Goal: Task Accomplishment & Management: Use online tool/utility

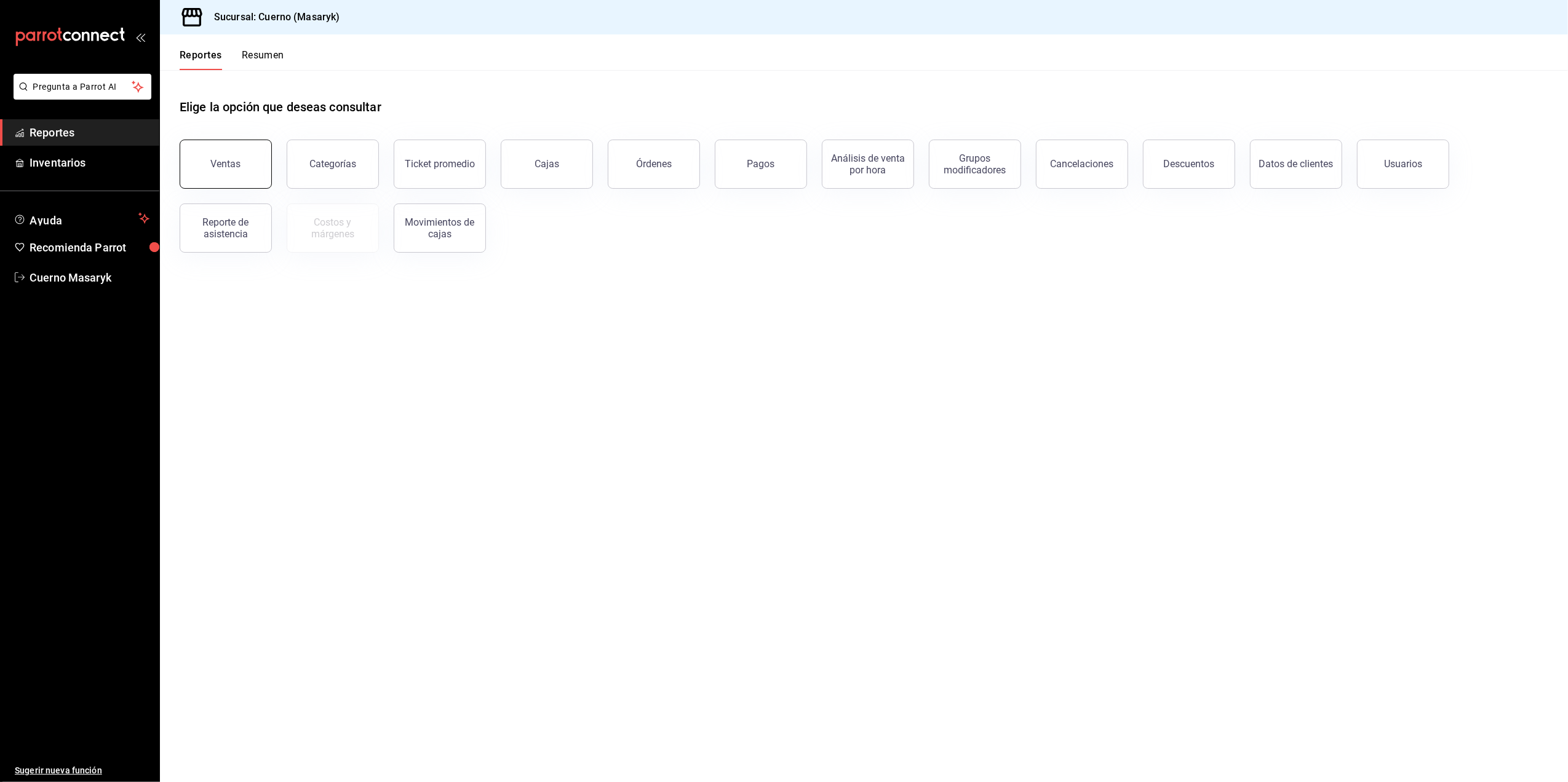
click at [240, 173] on button "Ventas" at bounding box center [226, 164] width 93 height 49
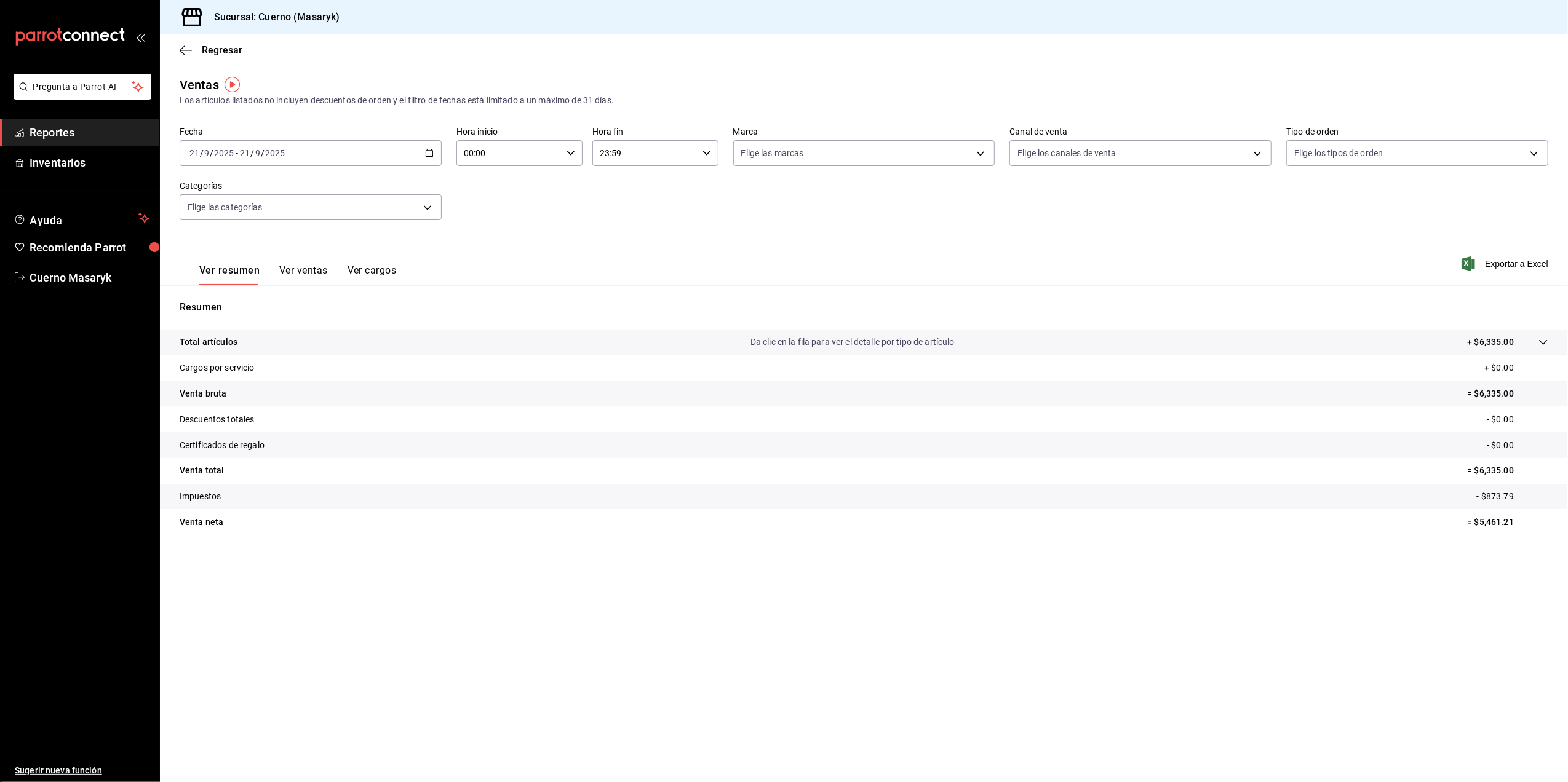
click at [433, 153] on icon "button" at bounding box center [429, 153] width 9 height 9
click at [236, 299] on span "Rango de fechas" at bounding box center [237, 301] width 95 height 13
click at [321, 290] on abbr "15" at bounding box center [321, 289] width 8 height 9
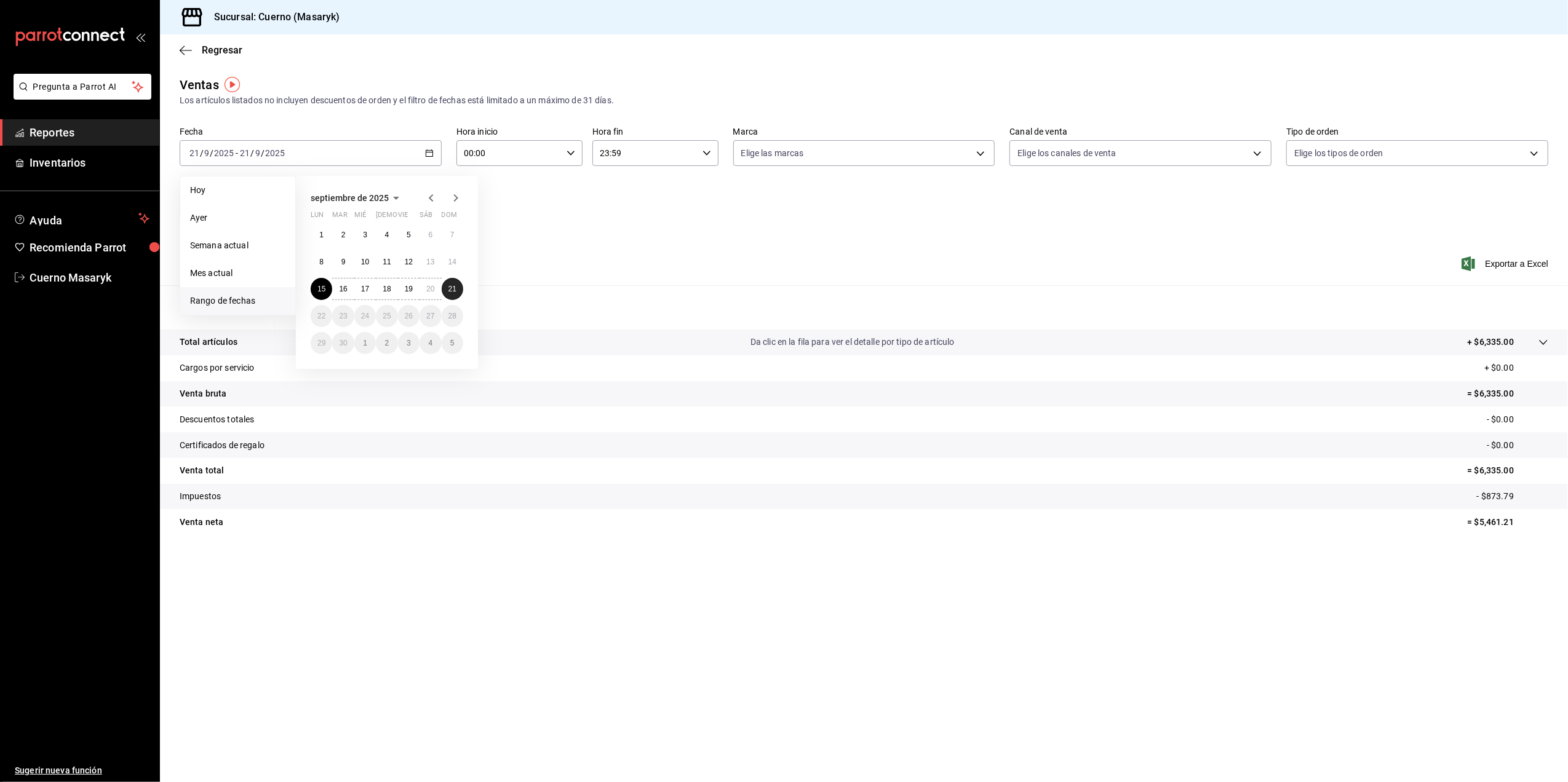
click at [458, 284] on button "21" at bounding box center [452, 289] width 21 height 22
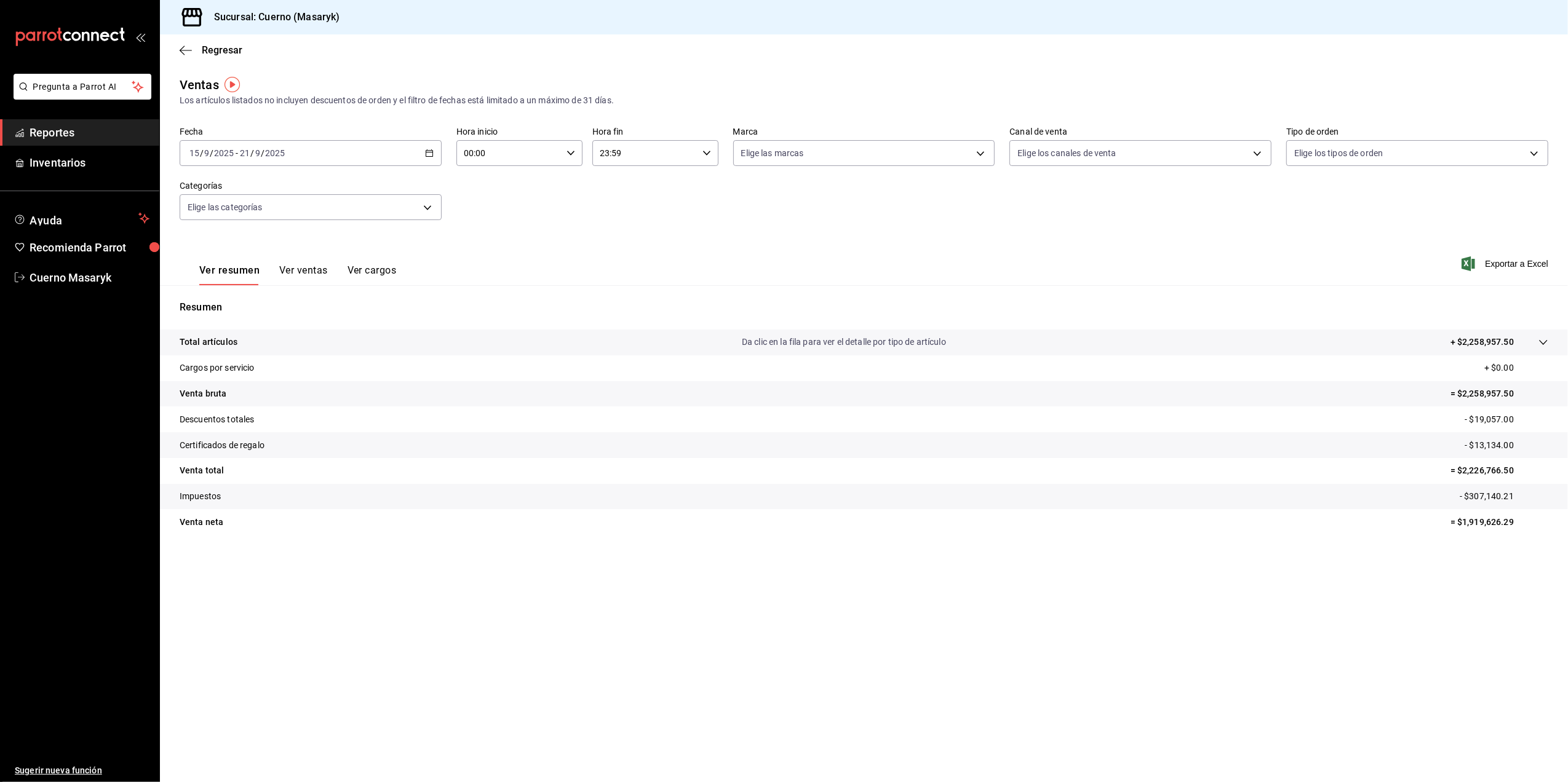
click at [567, 153] on icon "button" at bounding box center [571, 153] width 9 height 9
click at [493, 256] on button "05" at bounding box center [488, 250] width 59 height 25
type input "05:00"
click at [640, 158] on div at bounding box center [784, 391] width 1568 height 782
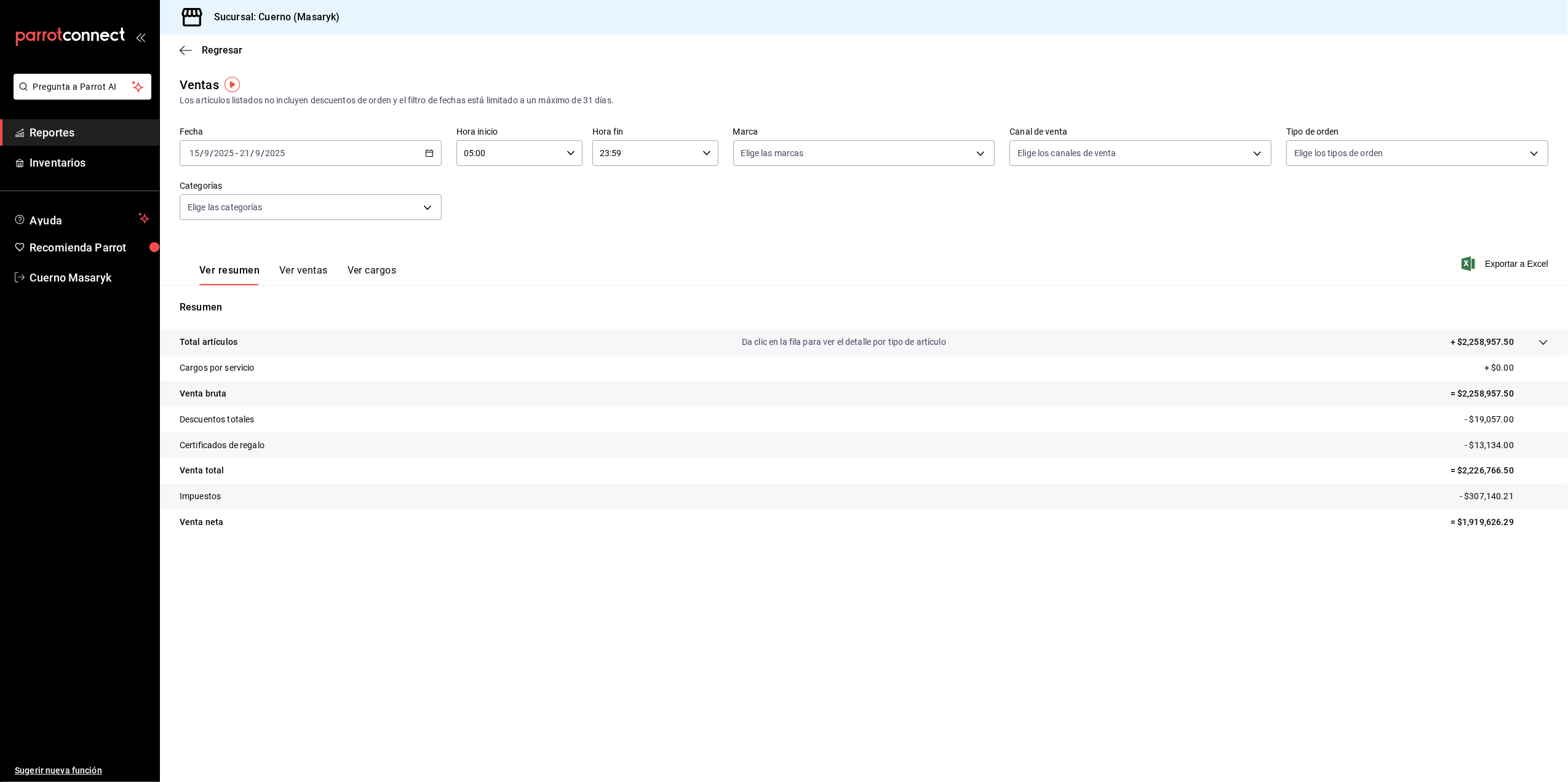
click at [679, 150] on input "23:59" at bounding box center [644, 153] width 105 height 25
click at [617, 252] on span "05" at bounding box center [624, 250] width 44 height 9
click at [704, 151] on div at bounding box center [784, 391] width 1568 height 782
click at [702, 153] on icon "button" at bounding box center [706, 153] width 9 height 9
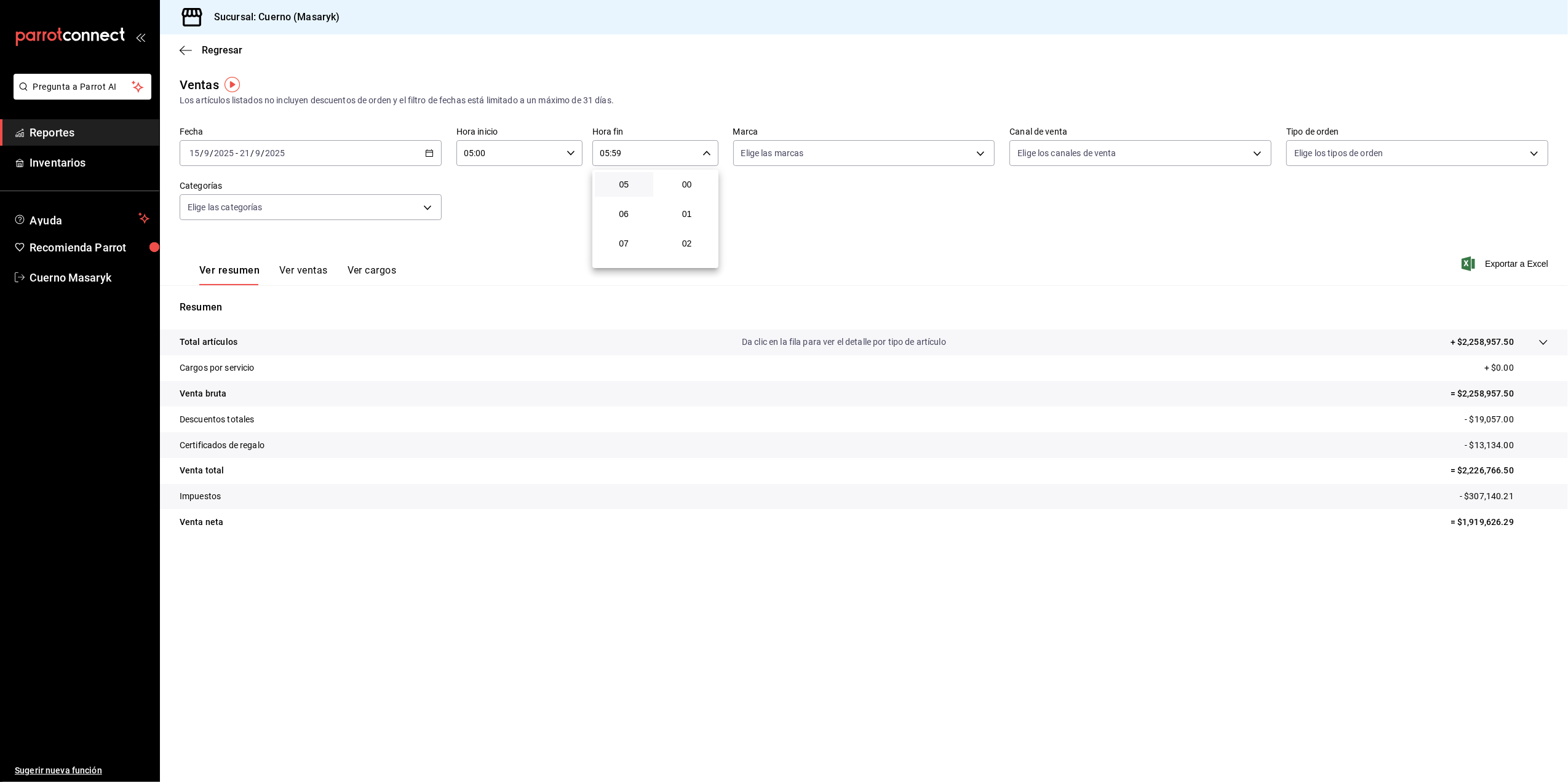
click at [689, 190] on button "00" at bounding box center [687, 184] width 59 height 25
type input "05:00"
click at [982, 156] on div at bounding box center [784, 391] width 1568 height 782
click at [982, 156] on body "Pregunta a Parrot AI Reportes Inventarios Ayuda Recomienda Parrot Cuerno Masary…" at bounding box center [784, 391] width 1568 height 782
click at [746, 244] on input "checkbox" at bounding box center [746, 242] width 11 height 11
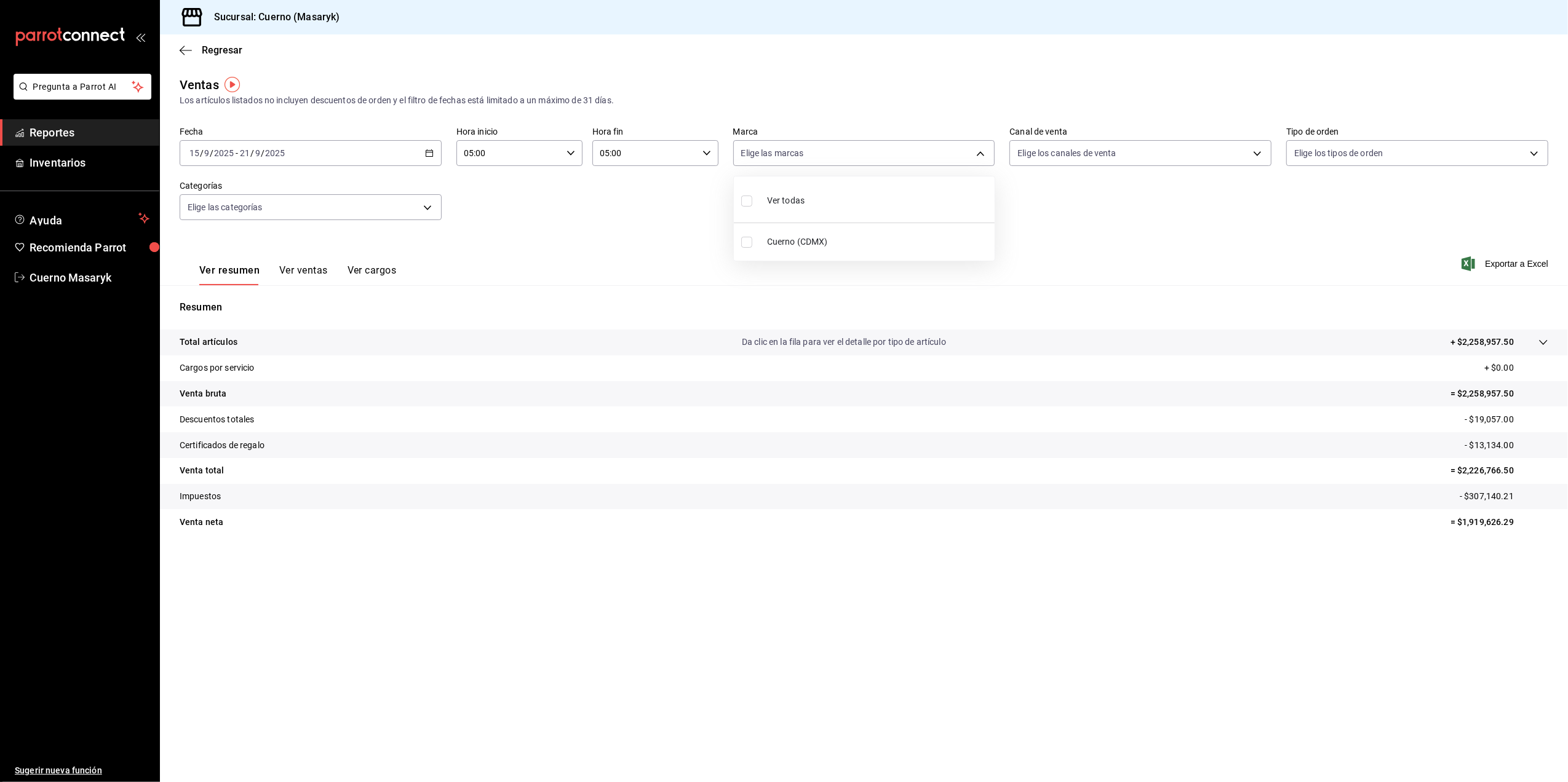
checkbox input "true"
type input "4ea0d660-02b3-4785-bb88-48b5ef6e196c"
checkbox input "true"
click at [1240, 225] on div at bounding box center [784, 391] width 1568 height 782
click at [1505, 266] on span "Exportar a Excel" at bounding box center [1505, 264] width 84 height 15
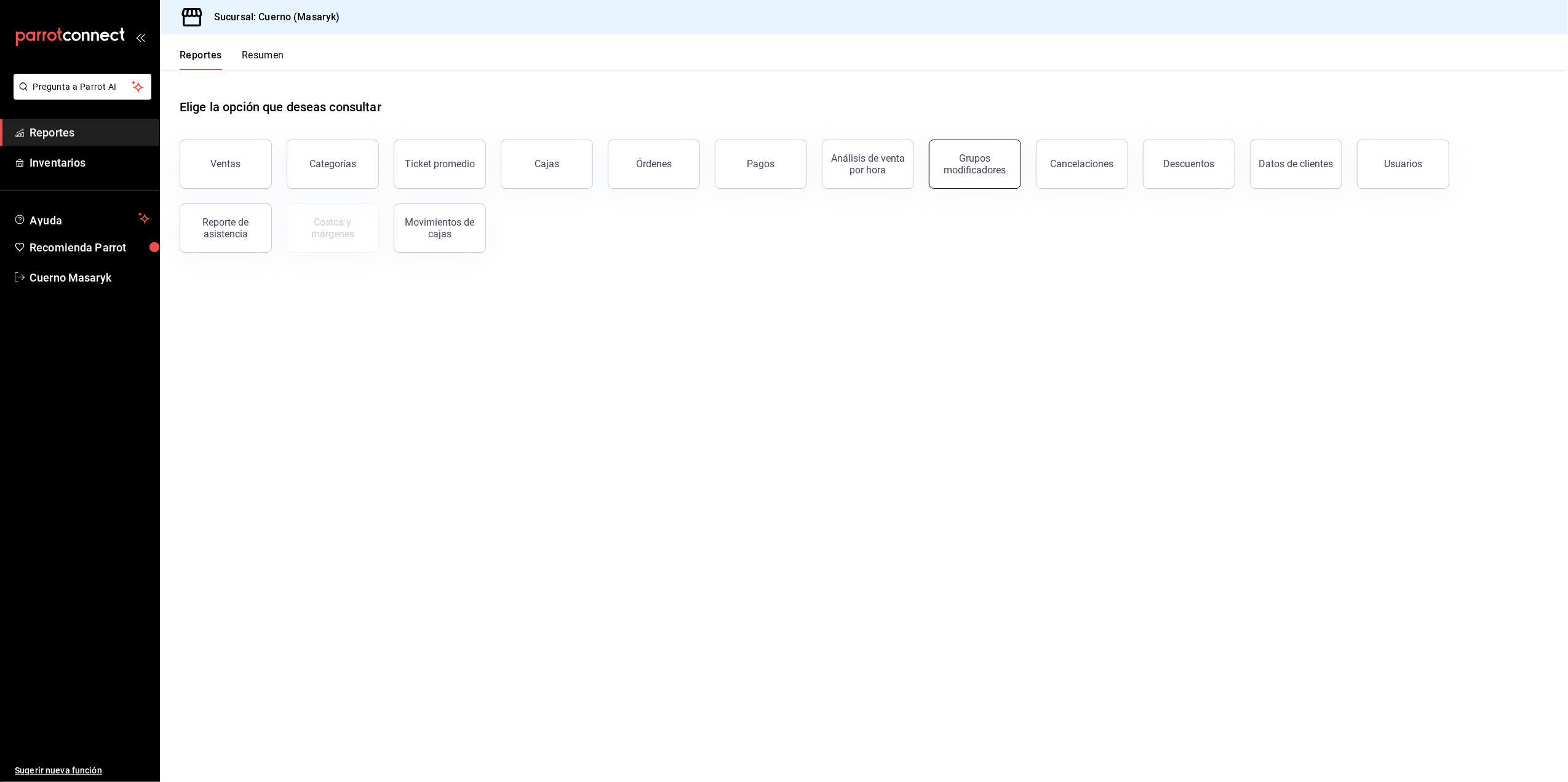
click at [963, 175] on button "Grupos modificadores" at bounding box center [974, 164] width 93 height 49
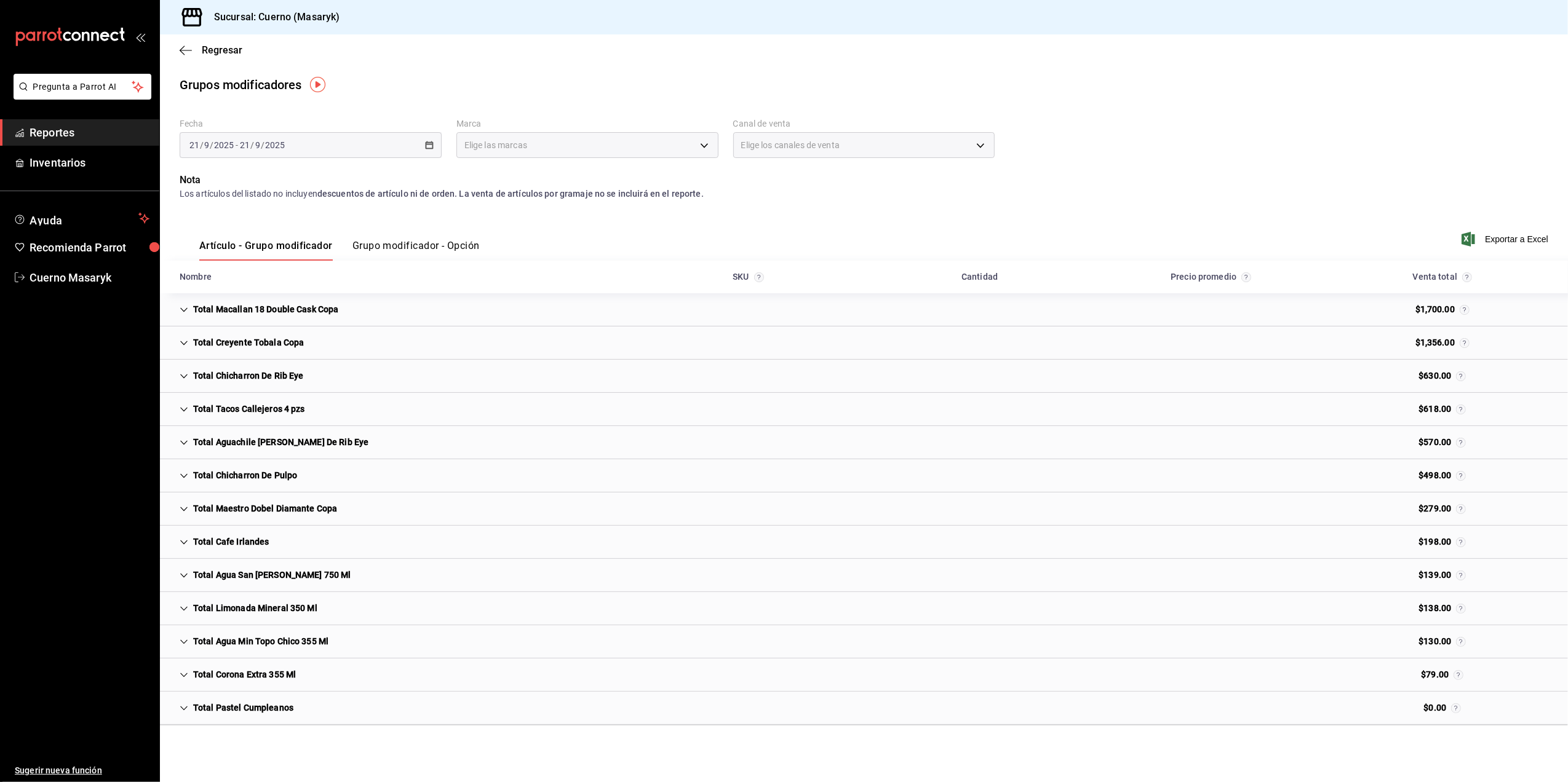
click at [418, 249] on button "Grupo modificador - Opción" at bounding box center [416, 250] width 127 height 21
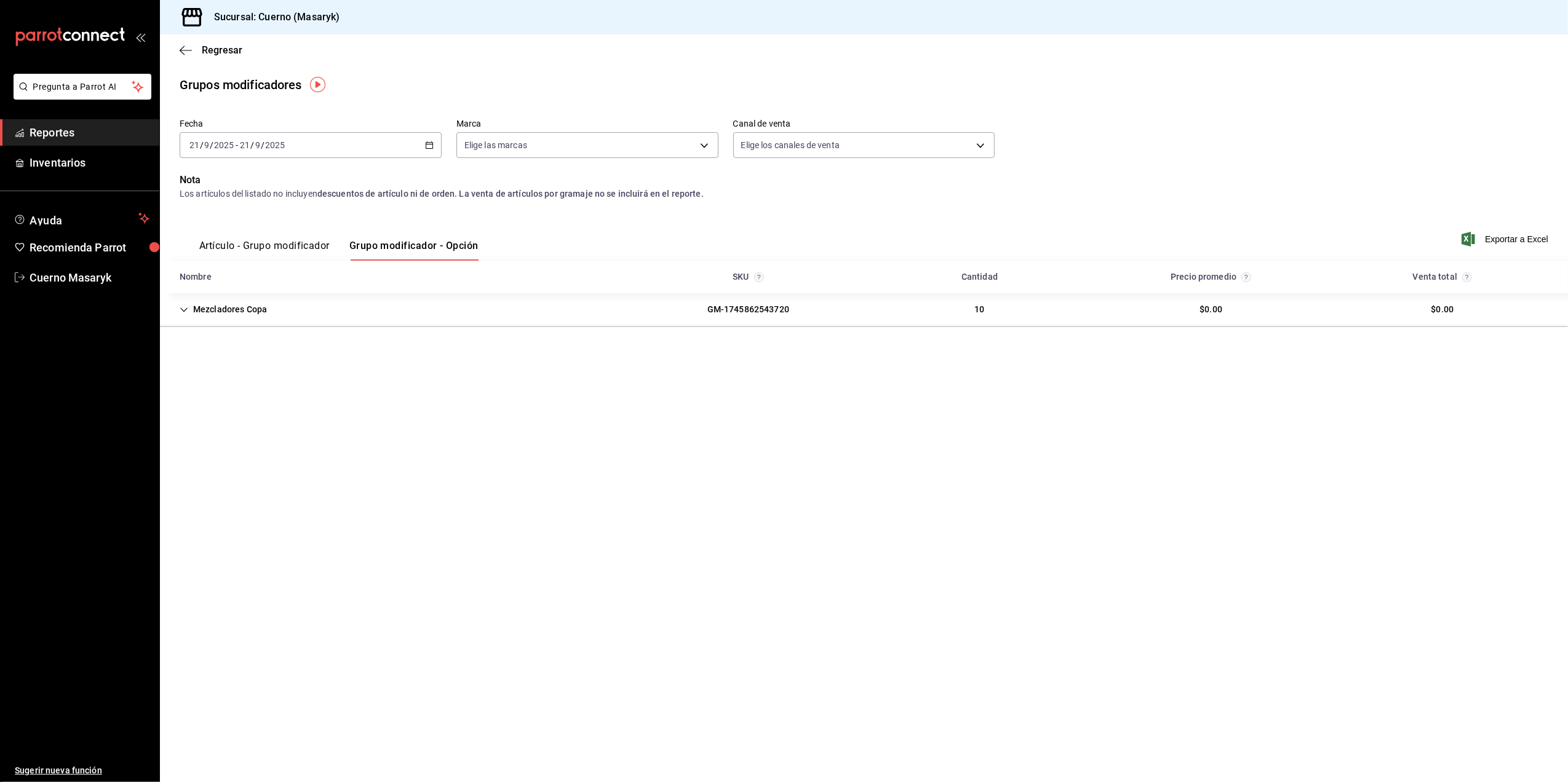
click at [427, 146] on icon "button" at bounding box center [429, 145] width 9 height 9
click at [251, 294] on span "Rango de fechas" at bounding box center [237, 293] width 95 height 13
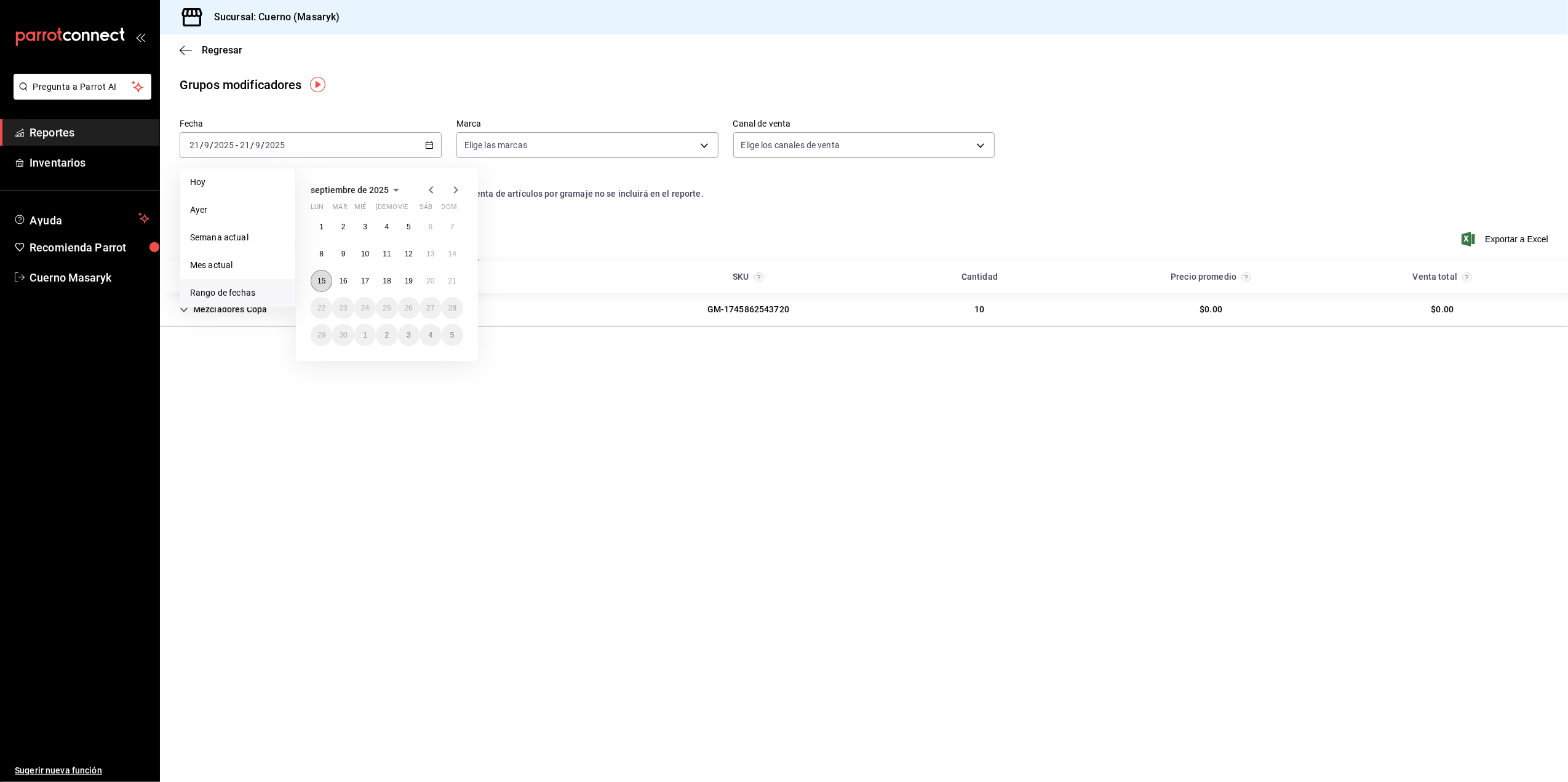
click at [321, 279] on abbr "15" at bounding box center [321, 281] width 8 height 9
click at [459, 284] on button "21" at bounding box center [452, 281] width 21 height 22
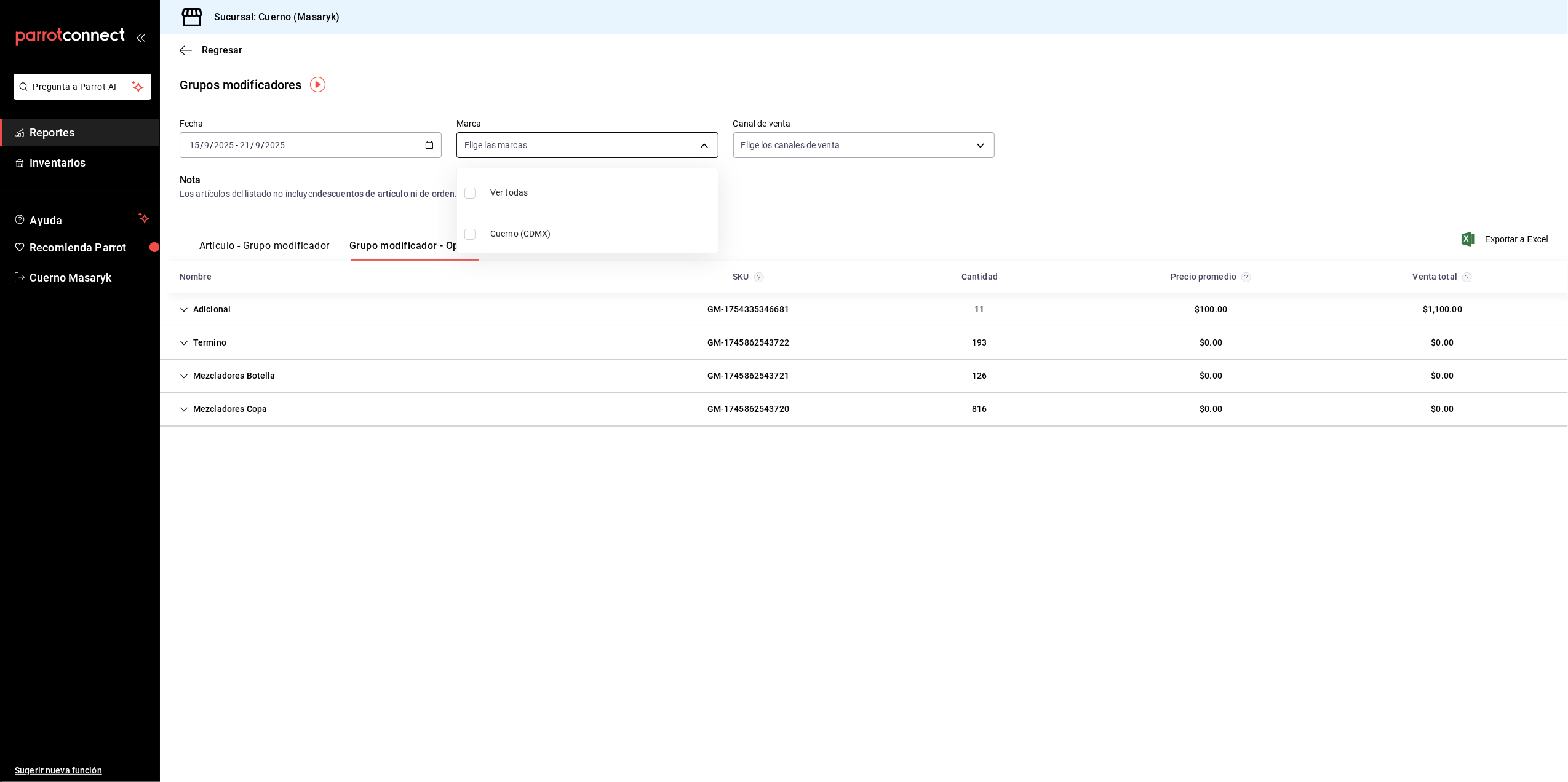
click at [706, 146] on body "Pregunta a Parrot AI Reportes Inventarios Ayuda Recomienda Parrot Cuerno Masary…" at bounding box center [784, 391] width 1568 height 782
click at [470, 237] on input "checkbox" at bounding box center [470, 234] width 11 height 11
checkbox input "true"
type input "4ea0d660-02b3-4785-bb88-48b5ef6e196c"
checkbox input "true"
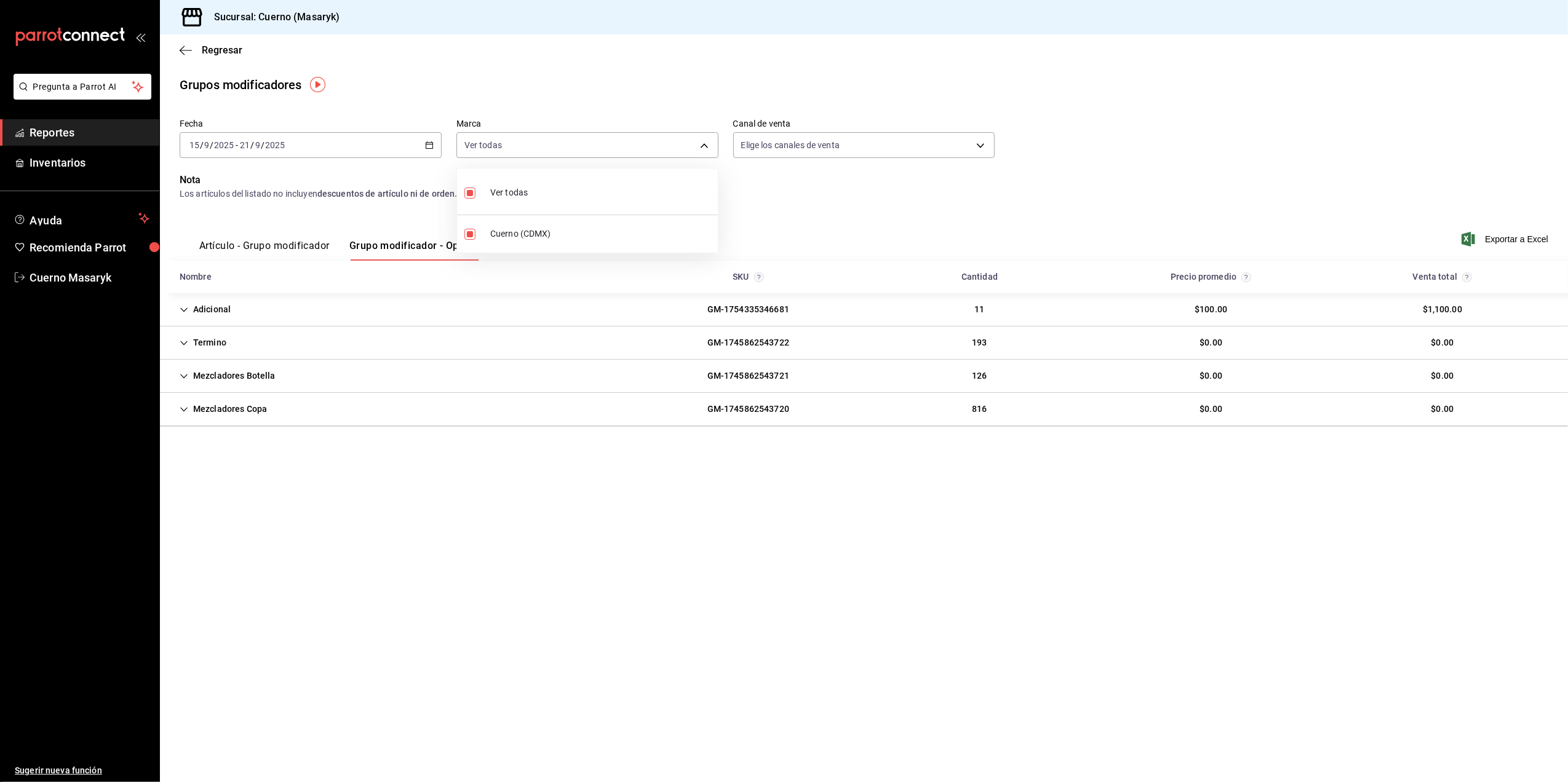
click at [1324, 138] on div at bounding box center [784, 391] width 1568 height 782
click at [1510, 237] on span "Exportar a Excel" at bounding box center [1505, 239] width 84 height 15
click at [1510, 237] on div "Exportando a excel..." at bounding box center [1498, 239] width 100 height 11
